Goal: Task Accomplishment & Management: Manage account settings

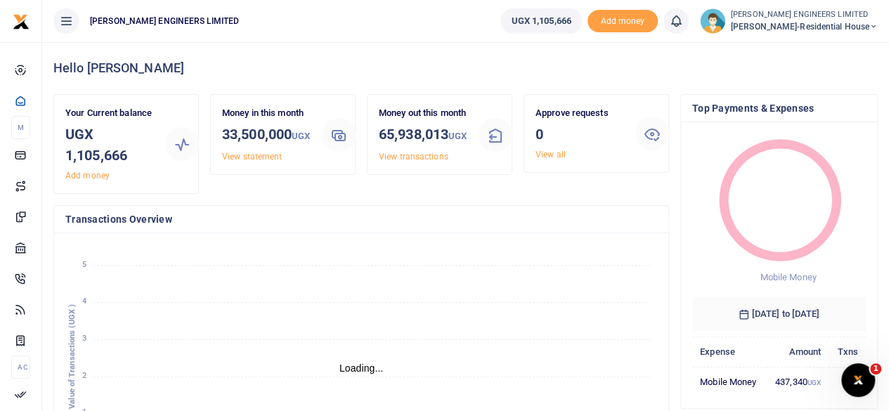
scroll to position [11, 11]
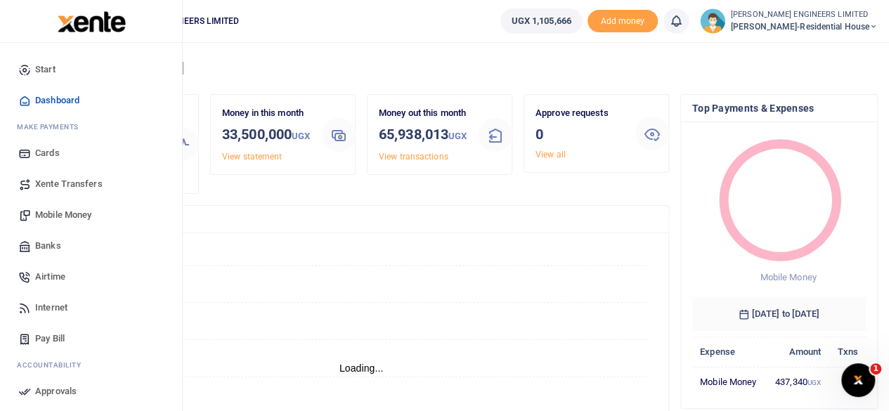
click at [63, 217] on span "Mobile Money" at bounding box center [63, 215] width 56 height 14
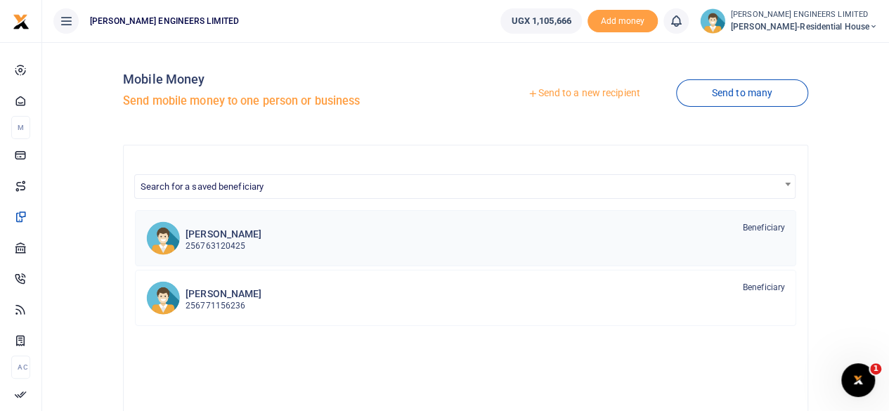
click at [212, 242] on p "256763120425" at bounding box center [224, 246] width 76 height 13
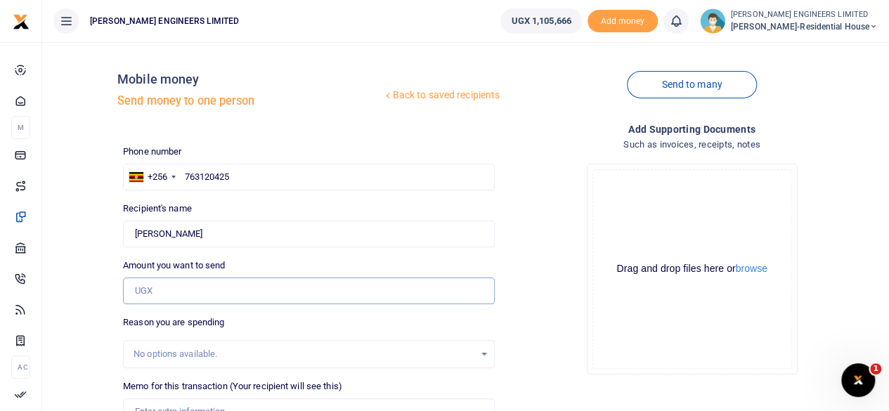
click at [160, 293] on input "Amount you want to send" at bounding box center [309, 291] width 372 height 27
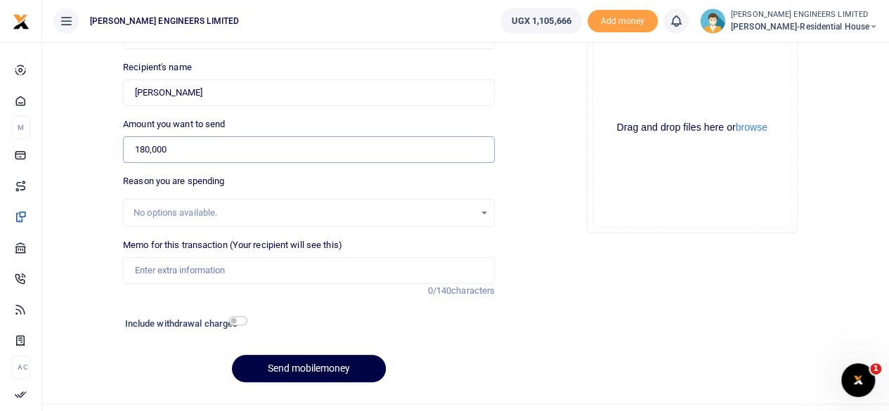
scroll to position [170, 0]
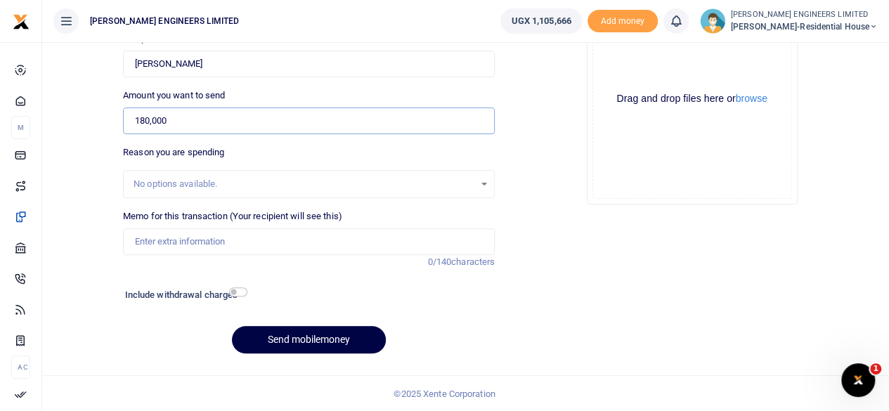
type input "180,000"
click at [155, 243] on input "Memo for this transaction (Your recipient will see this)" at bounding box center [309, 241] width 372 height 27
type input "5pcs of 8mm rebars and 1roll of binding wire and transport 5000"
click at [239, 291] on input "checkbox" at bounding box center [238, 292] width 18 height 9
checkbox input "true"
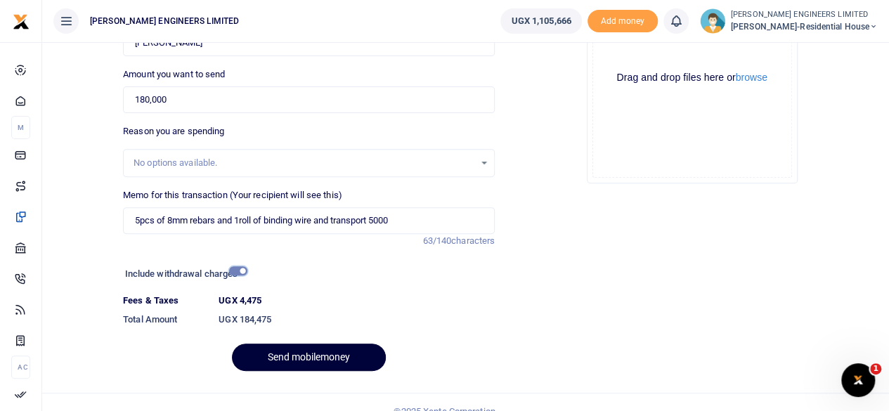
scroll to position [209, 0]
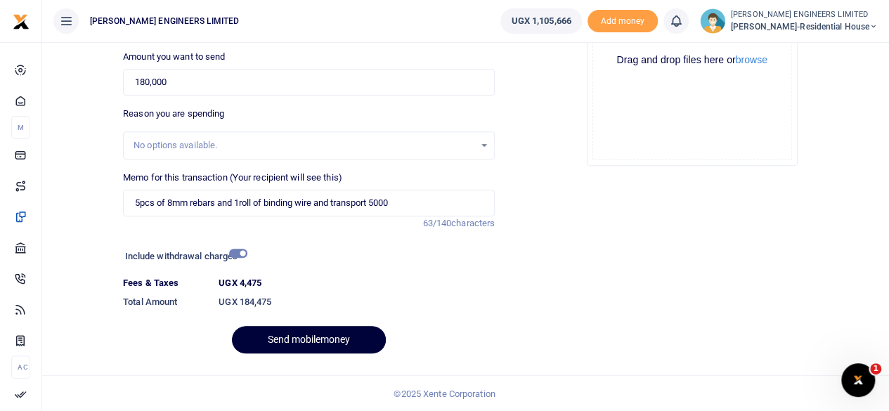
click at [336, 341] on button "Send mobilemoney" at bounding box center [309, 339] width 154 height 27
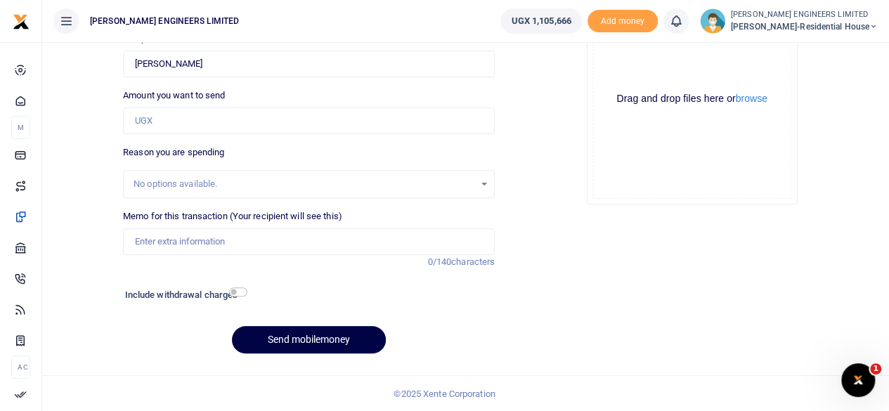
click at [681, 26] on icon at bounding box center [676, 20] width 14 height 15
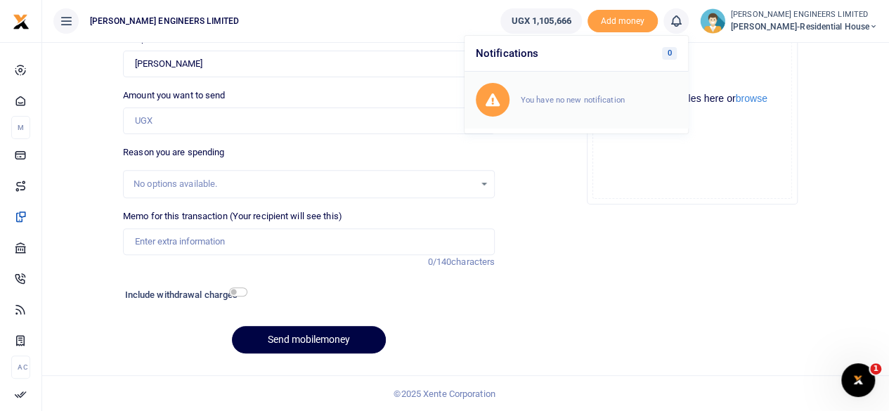
click at [576, 98] on small "You have no new notification" at bounding box center [573, 100] width 104 height 10
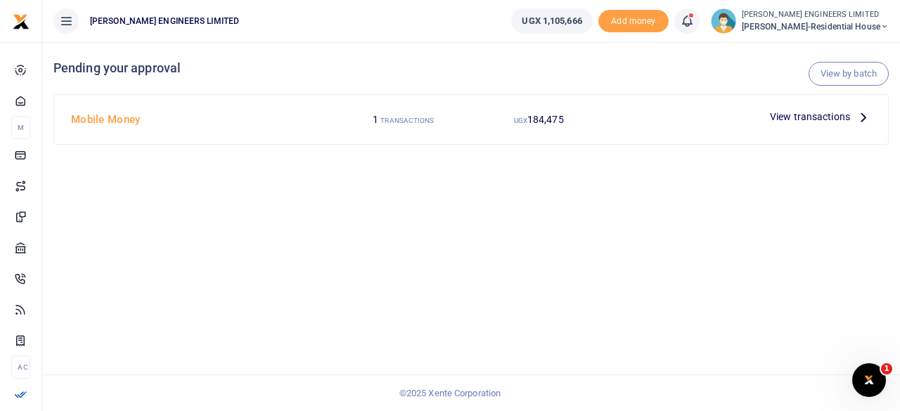
click at [789, 119] on span "View transactions" at bounding box center [810, 116] width 80 height 15
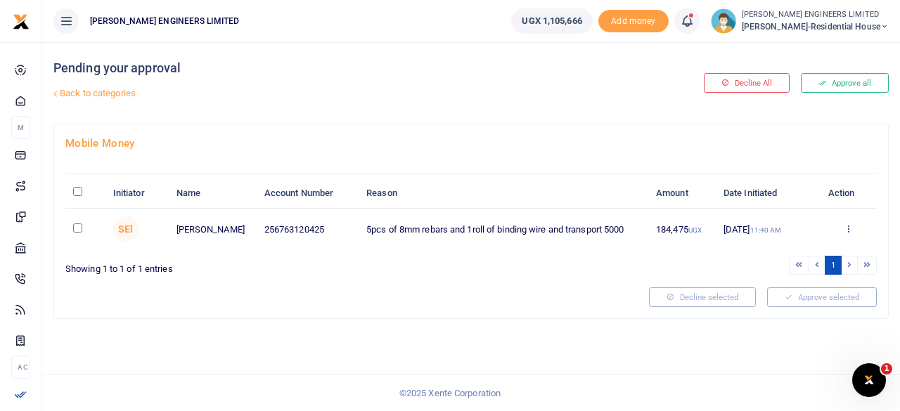
click at [77, 226] on input "checkbox" at bounding box center [77, 228] width 9 height 9
checkbox input "true"
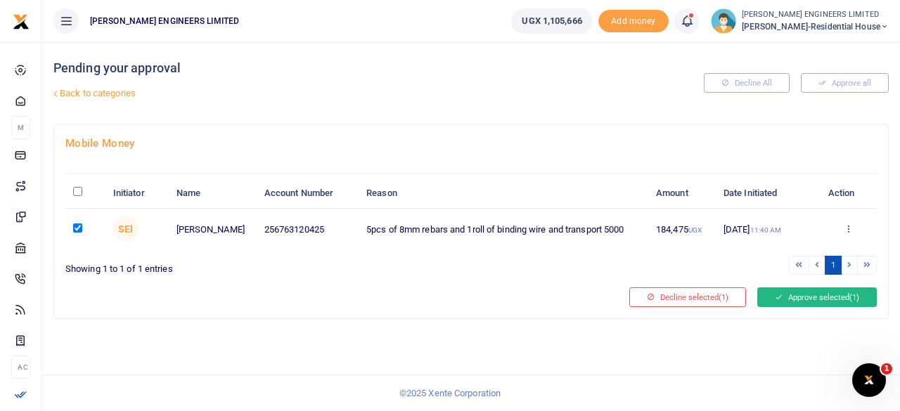
click at [792, 299] on button "Approve selected (1)" at bounding box center [817, 298] width 120 height 20
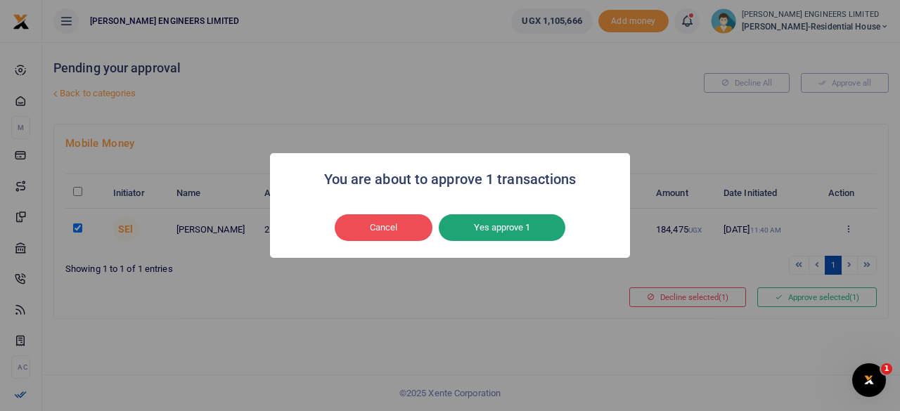
click at [507, 226] on button "Yes approve 1" at bounding box center [502, 227] width 127 height 27
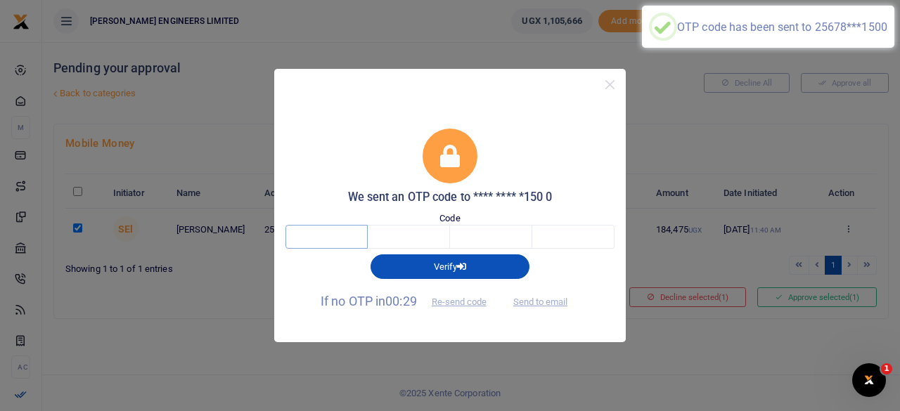
click at [335, 236] on input "text" at bounding box center [326, 237] width 82 height 24
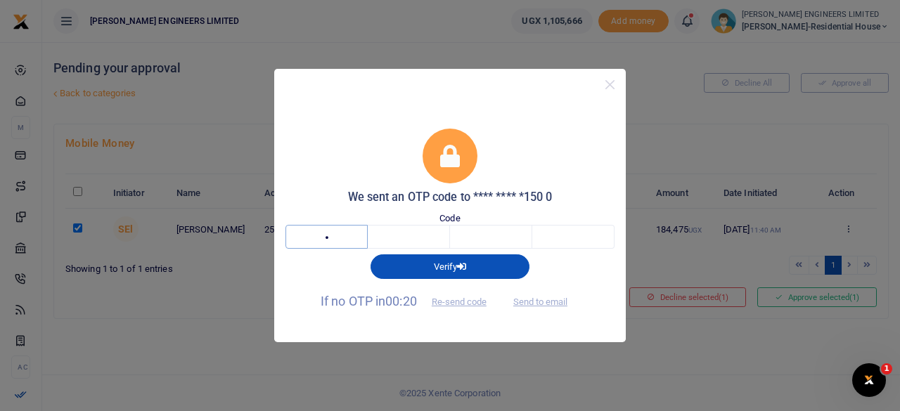
type input "6"
type input "8"
type input "3"
type input "7"
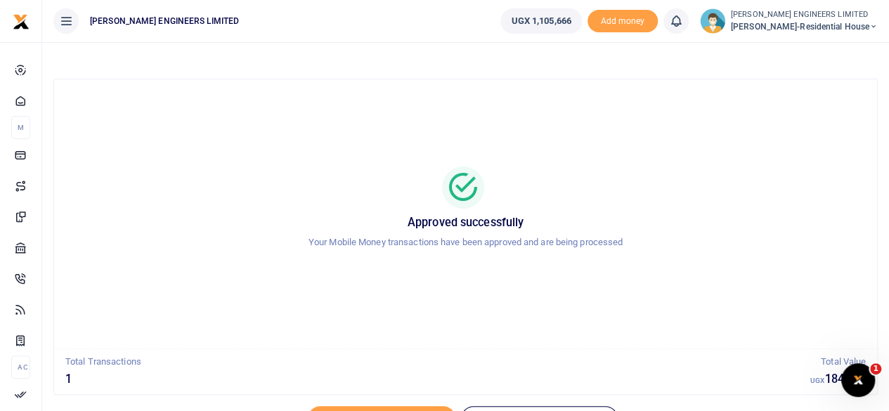
click at [875, 25] on icon at bounding box center [874, 27] width 8 height 10
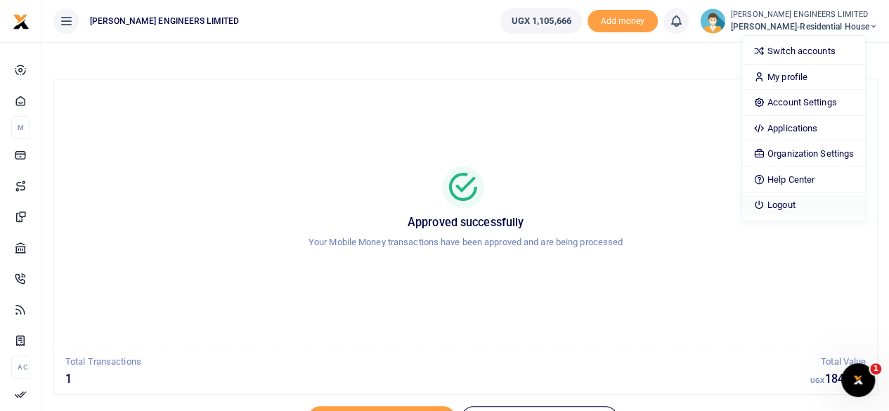
click at [807, 205] on link "Logout" at bounding box center [803, 205] width 123 height 20
